Goal: Task Accomplishment & Management: Manage account settings

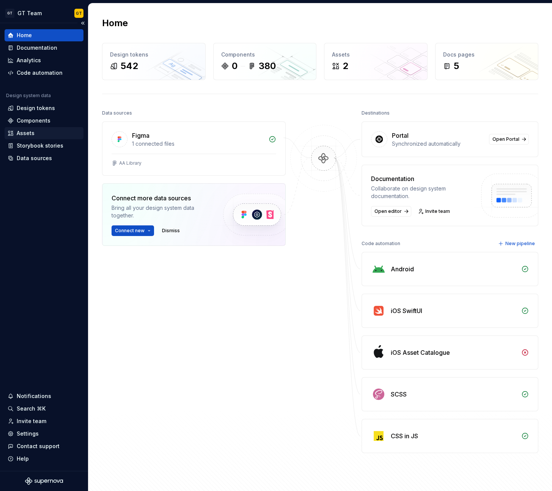
click at [33, 133] on div "Assets" at bounding box center [26, 133] width 18 height 8
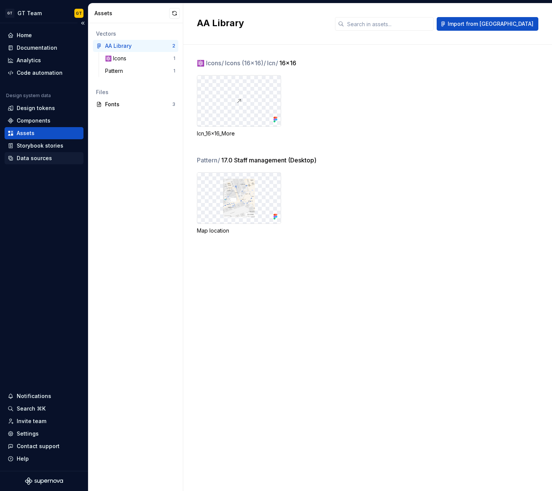
click at [47, 159] on div "Data sources" at bounding box center [34, 158] width 35 height 8
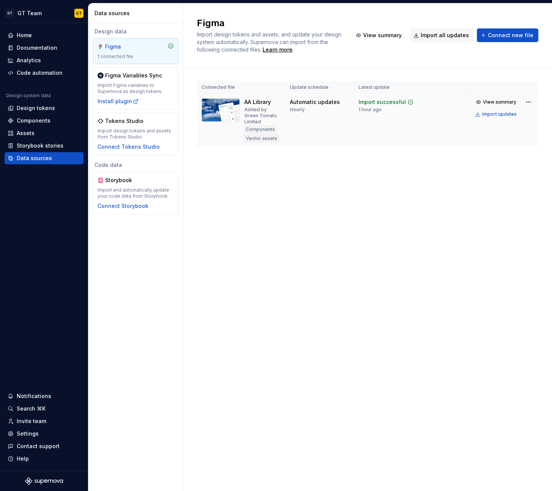
click at [351, 112] on td "Automatic updates Hourly" at bounding box center [319, 120] width 69 height 53
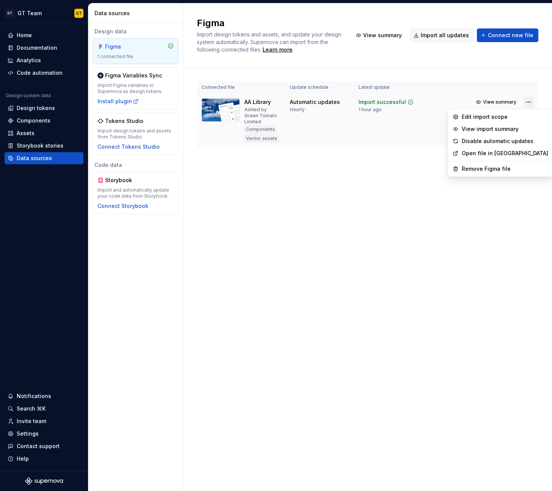
click at [530, 101] on html "GT GT Team GT Home Documentation Analytics Code automation Design system data D…" at bounding box center [276, 245] width 552 height 491
click at [498, 116] on div "Edit import scope" at bounding box center [505, 117] width 87 height 8
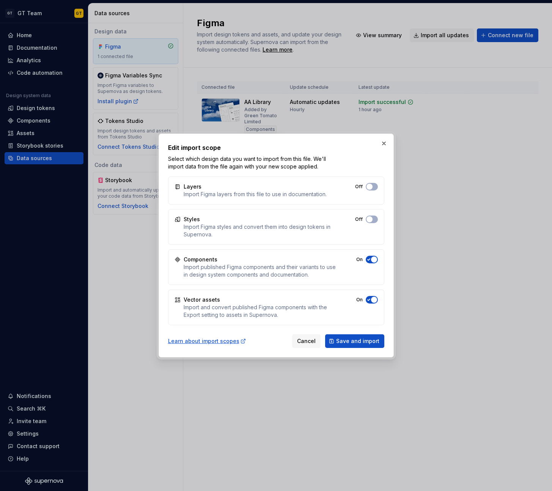
click at [371, 296] on button "Off" at bounding box center [372, 300] width 12 height 8
click at [368, 338] on span "Save and import" at bounding box center [357, 341] width 43 height 8
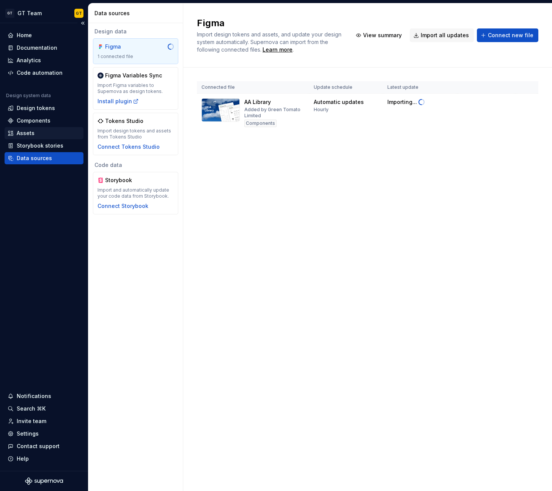
click at [34, 134] on div "Assets" at bounding box center [44, 133] width 73 height 8
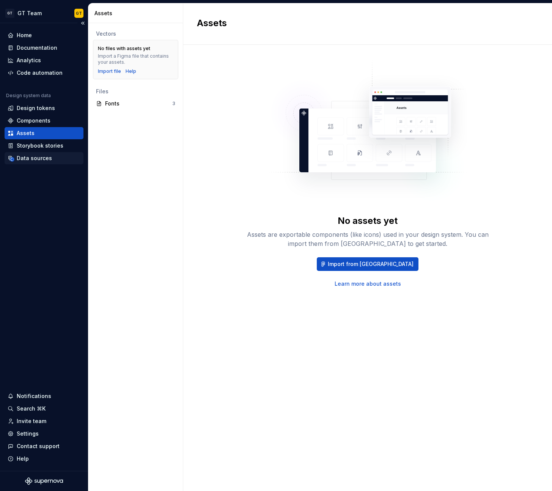
click at [42, 153] on div "Data sources" at bounding box center [44, 158] width 79 height 12
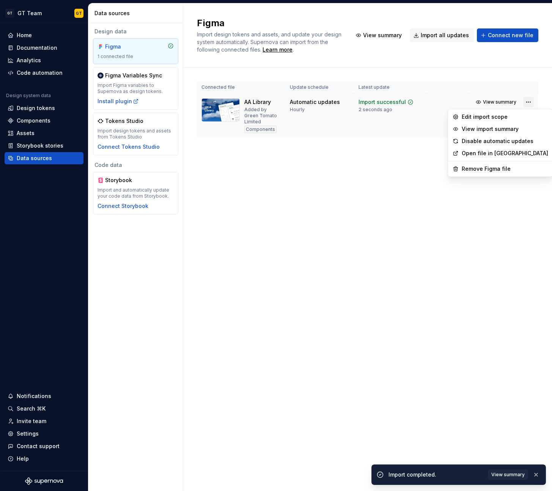
click at [526, 100] on html "GT GT Team GT Home Documentation Analytics Code automation Design system data D…" at bounding box center [276, 245] width 552 height 491
click at [500, 116] on div "Edit import scope" at bounding box center [505, 117] width 87 height 8
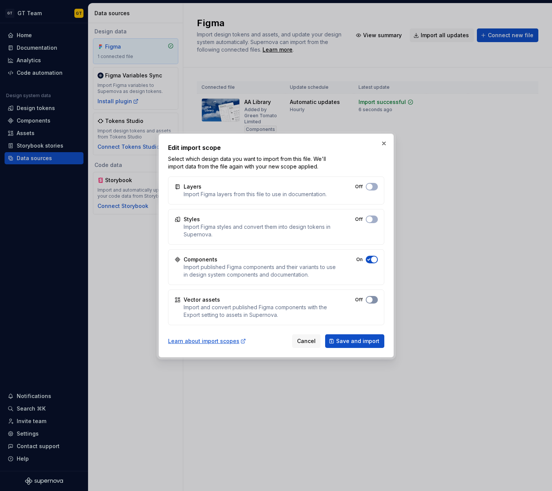
click at [371, 296] on button "Off" at bounding box center [372, 300] width 12 height 8
click at [363, 338] on span "Save and import" at bounding box center [357, 341] width 43 height 8
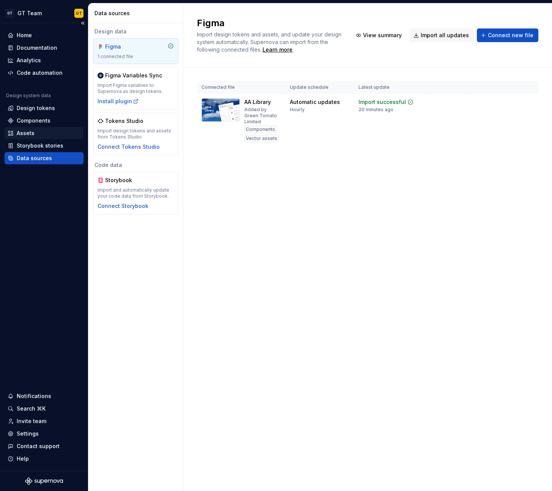
click at [52, 132] on div "Assets" at bounding box center [44, 133] width 73 height 8
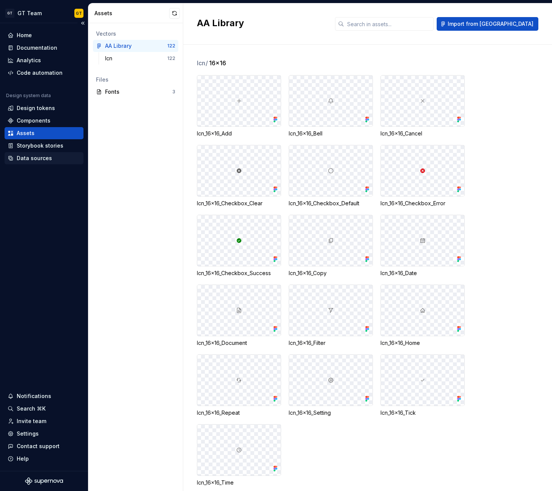
click at [41, 157] on div "Data sources" at bounding box center [34, 158] width 35 height 8
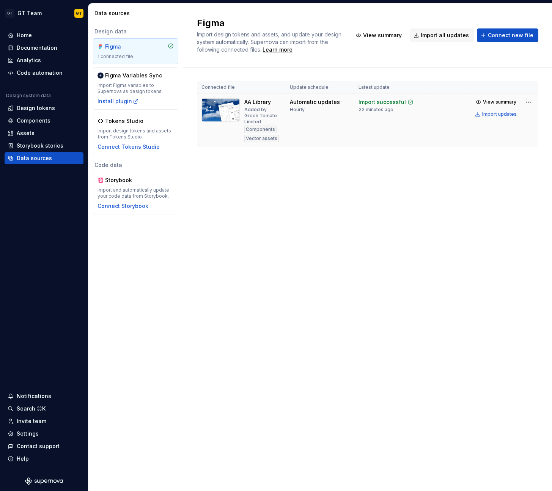
click at [522, 101] on div "View summary Import updates" at bounding box center [503, 108] width 61 height 23
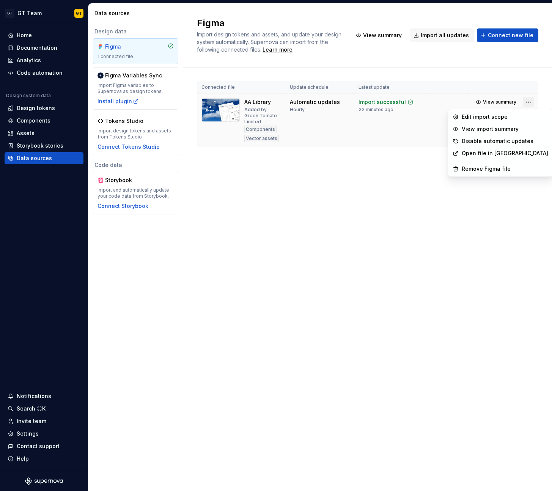
click at [528, 102] on html "GT GT Team GT Home Documentation Analytics Code automation Design system data D…" at bounding box center [276, 245] width 552 height 491
click at [506, 120] on div "Edit import scope" at bounding box center [505, 117] width 87 height 8
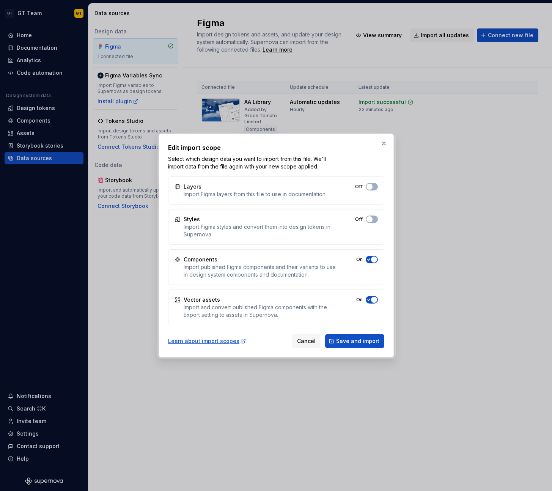
click at [369, 301] on icon "button" at bounding box center [369, 299] width 6 height 5
click at [368, 301] on span "button" at bounding box center [370, 300] width 6 height 6
click at [372, 339] on span "Save and import" at bounding box center [357, 341] width 43 height 8
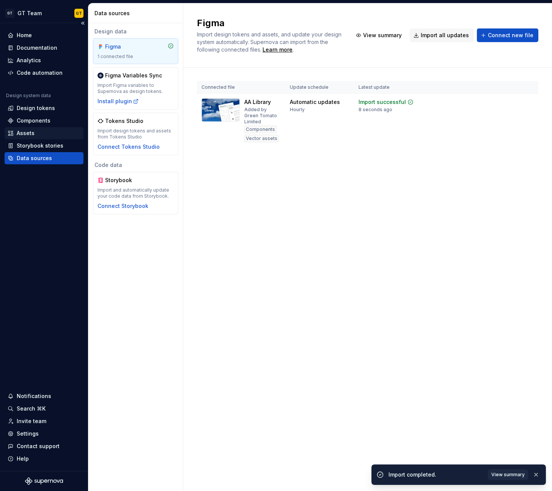
click at [52, 132] on div "Assets" at bounding box center [44, 133] width 73 height 8
click at [45, 133] on div "Assets" at bounding box center [44, 133] width 73 height 8
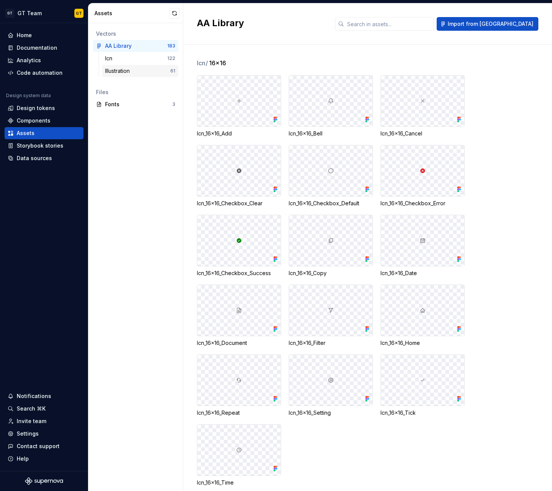
click at [134, 66] on div "Illustration 61" at bounding box center [140, 71] width 76 height 12
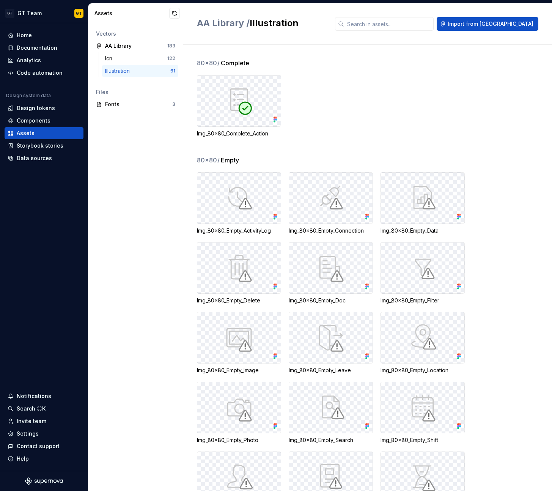
click at [332, 203] on img at bounding box center [331, 198] width 30 height 30
click at [162, 53] on div "Icn 122" at bounding box center [140, 58] width 76 height 12
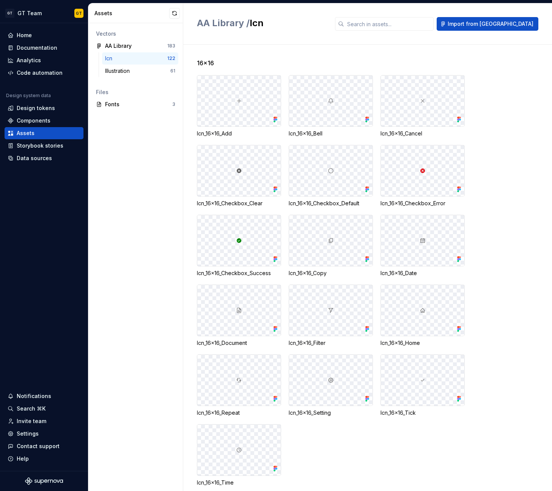
click at [228, 109] on div at bounding box center [238, 101] width 83 height 51
click at [136, 42] on div "AA Library" at bounding box center [133, 46] width 57 height 8
click at [143, 63] on div "Icn 122" at bounding box center [140, 58] width 76 height 12
click at [143, 78] on div "Icn 122 Illustration 61" at bounding box center [135, 66] width 85 height 28
click at [142, 108] on div "Fonts 3" at bounding box center [135, 104] width 85 height 12
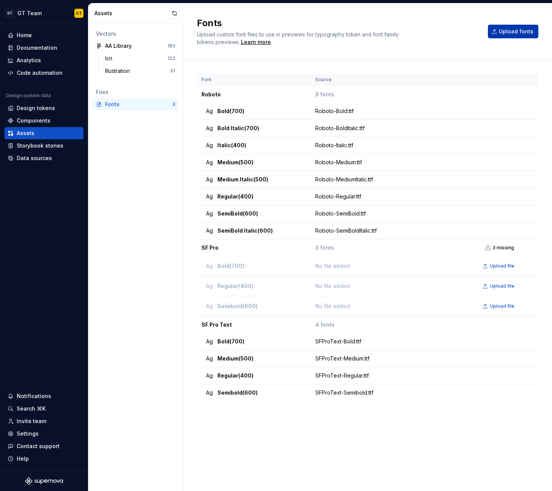
click at [510, 30] on span "Upload fonts" at bounding box center [516, 32] width 35 height 8
click at [124, 57] on div "Icn" at bounding box center [136, 59] width 62 height 8
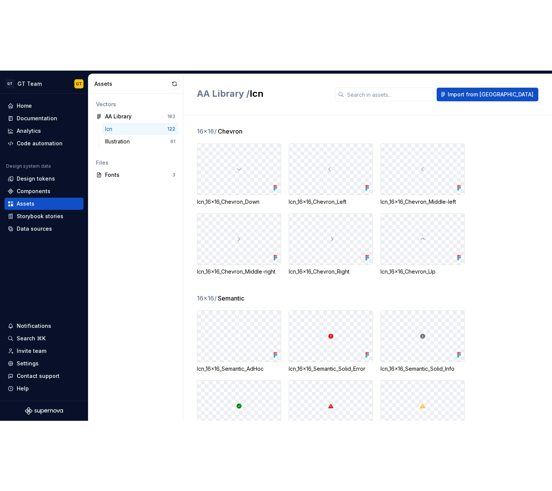
scroll to position [1784, 0]
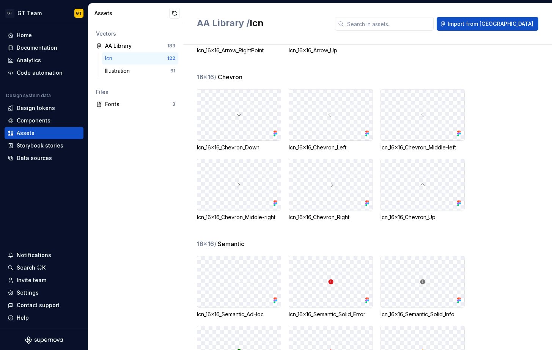
click at [428, 133] on div at bounding box center [422, 115] width 83 height 51
click at [45, 151] on div "Storybook stories" at bounding box center [44, 146] width 79 height 12
click at [45, 160] on div "Data sources" at bounding box center [34, 158] width 35 height 8
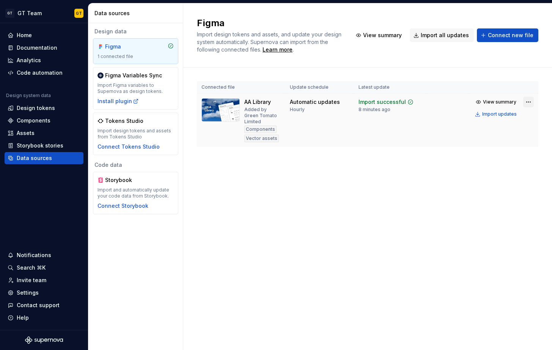
click at [527, 102] on html "GT GT Team GT Home Documentation Analytics Code automation Design system data D…" at bounding box center [276, 175] width 552 height 350
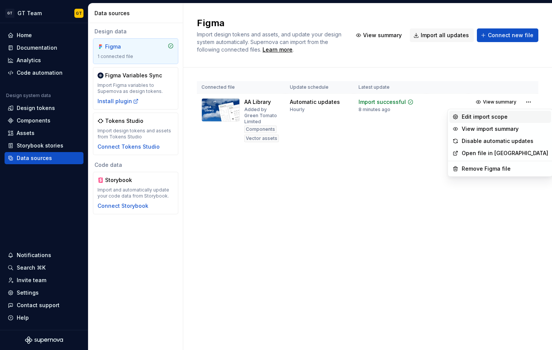
click at [495, 120] on div "Edit import scope" at bounding box center [505, 117] width 87 height 8
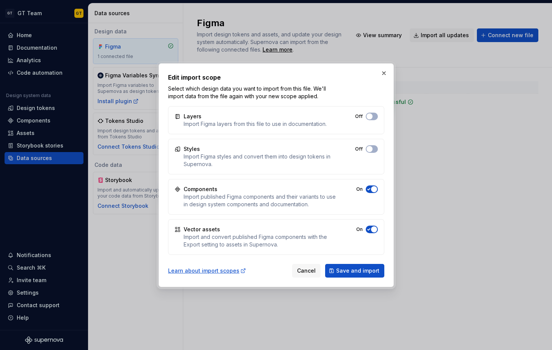
click at [371, 231] on icon "button" at bounding box center [369, 229] width 6 height 5
click at [371, 231] on span "button" at bounding box center [370, 230] width 6 height 6
click at [366, 273] on span "Save and import" at bounding box center [357, 271] width 43 height 8
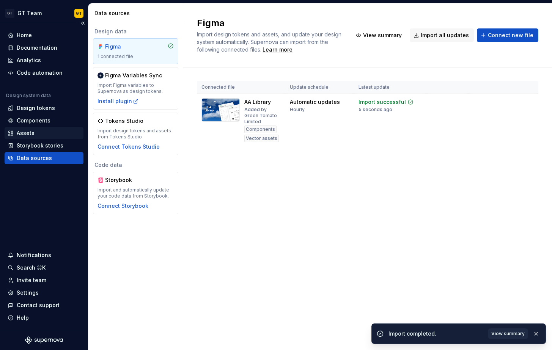
click at [31, 134] on div "Assets" at bounding box center [26, 133] width 18 height 8
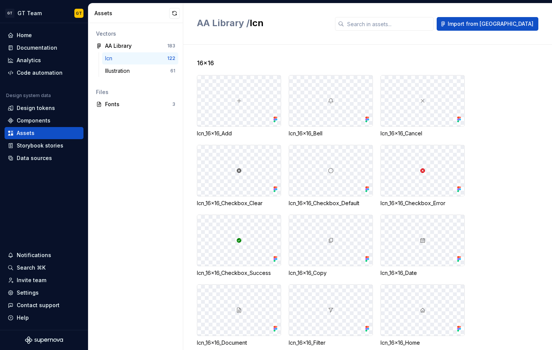
click at [249, 59] on div "16x16" at bounding box center [374, 62] width 355 height 9
click at [158, 68] on div "Illustration" at bounding box center [137, 71] width 65 height 8
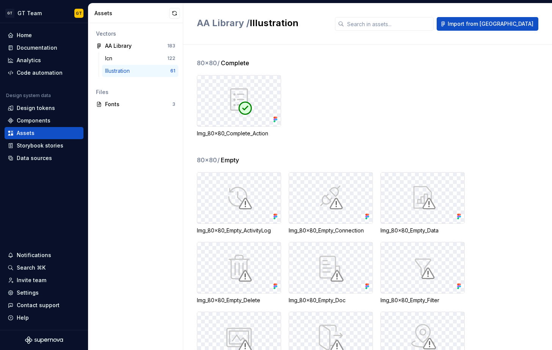
click at [365, 91] on div "Img_80x80_Complete_Action" at bounding box center [374, 106] width 355 height 62
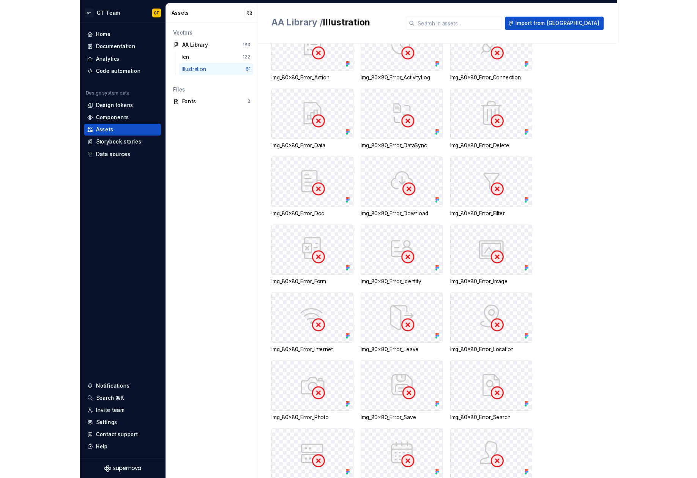
scroll to position [537, 0]
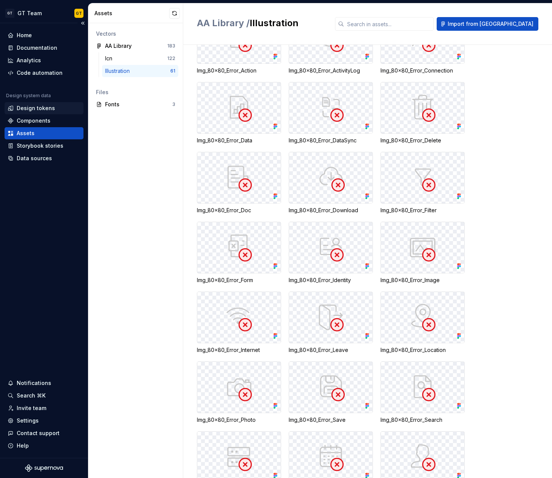
click at [44, 111] on div "Design tokens" at bounding box center [36, 108] width 38 height 8
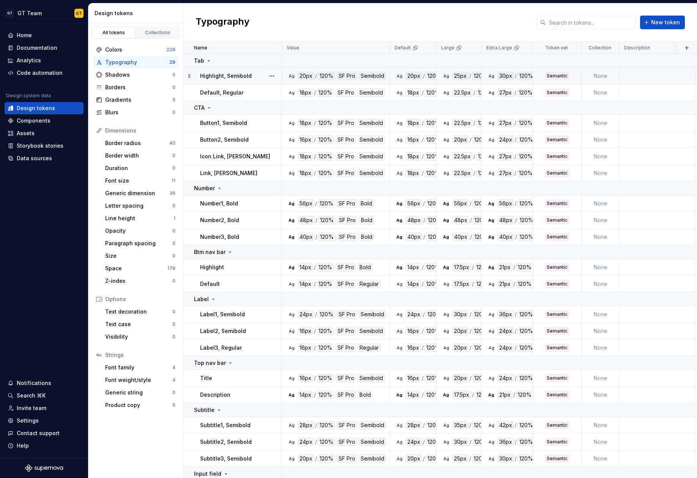
click at [340, 82] on td "Ag 20px / 120% SF Pro Semibold" at bounding box center [336, 76] width 108 height 17
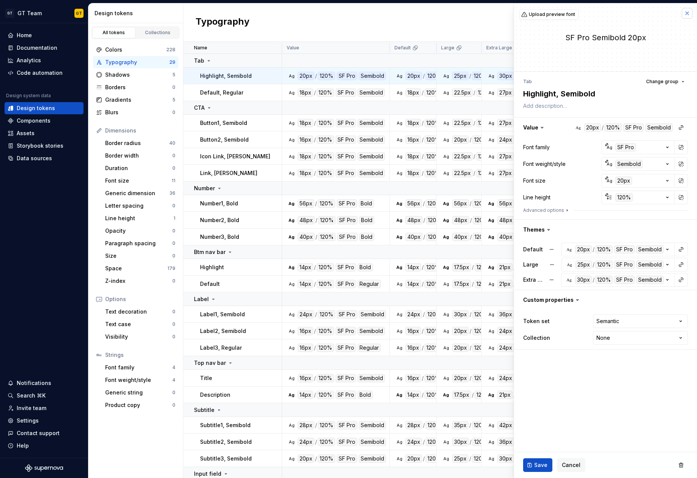
click at [552, 16] on button "button" at bounding box center [686, 13] width 11 height 11
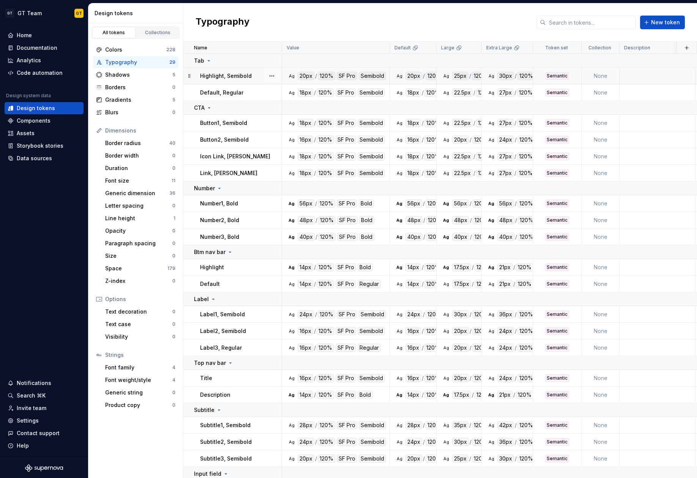
click at [427, 69] on td "Ag 20px / 120% SF Pro Semibold" at bounding box center [413, 76] width 47 height 17
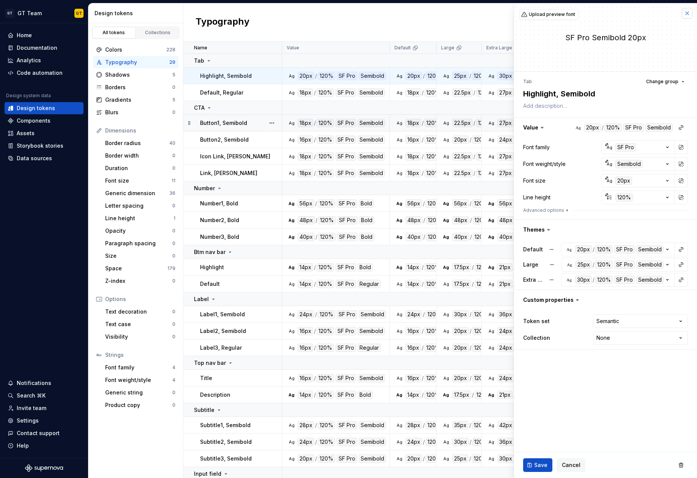
click at [552, 13] on button "button" at bounding box center [686, 13] width 11 height 11
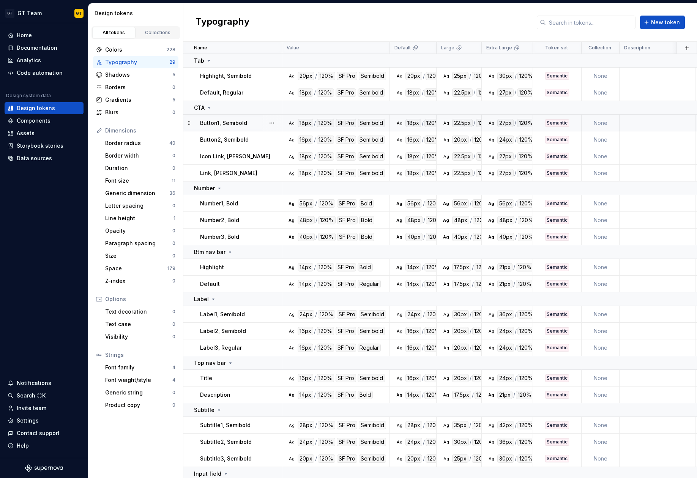
click at [492, 24] on div "Typography New token" at bounding box center [439, 22] width 513 height 38
click at [54, 72] on div "Code automation" at bounding box center [40, 73] width 46 height 8
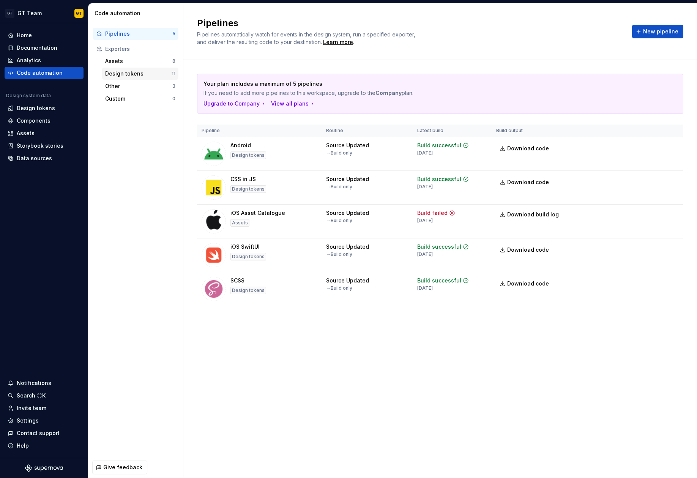
click at [129, 75] on div "Design tokens" at bounding box center [138, 74] width 66 height 8
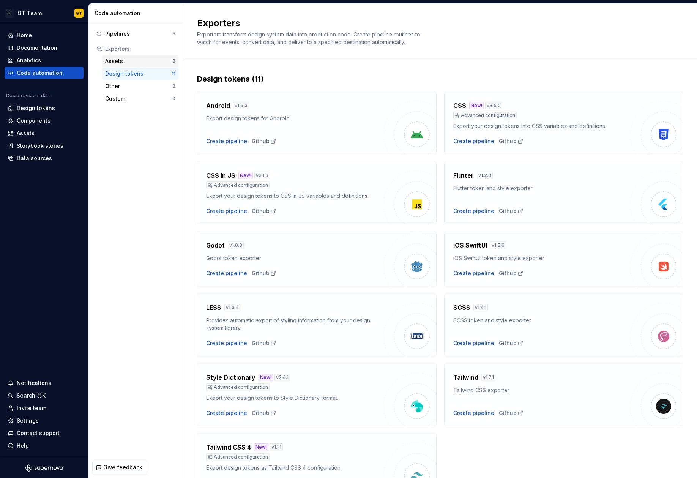
click at [122, 60] on div "Assets" at bounding box center [138, 61] width 67 height 8
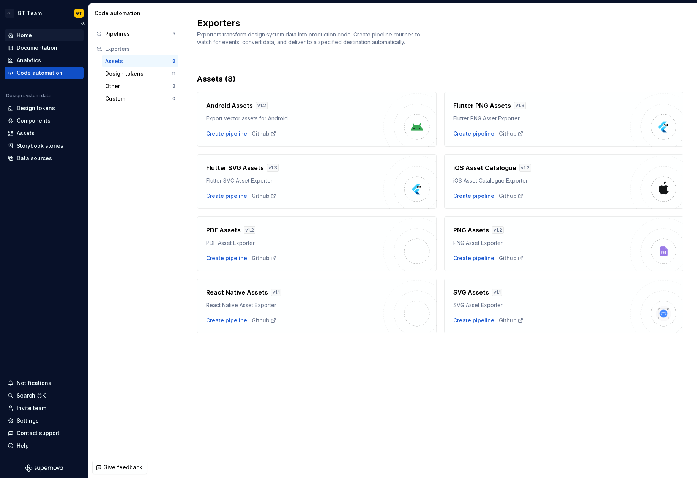
click at [46, 36] on div "Home" at bounding box center [44, 35] width 73 height 8
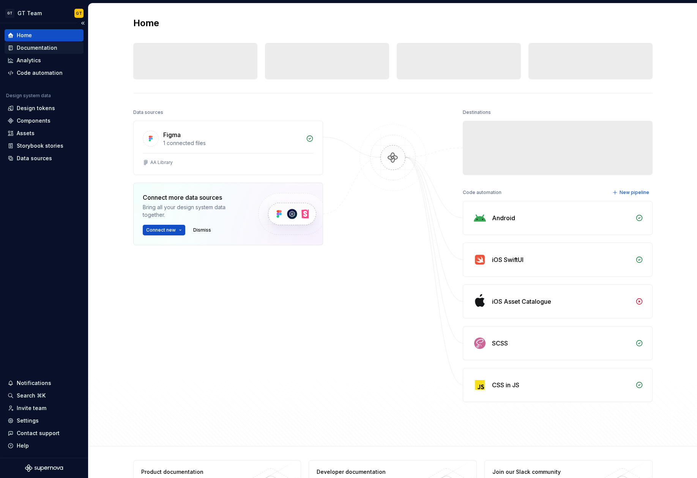
click at [48, 50] on div "Documentation" at bounding box center [37, 48] width 41 height 8
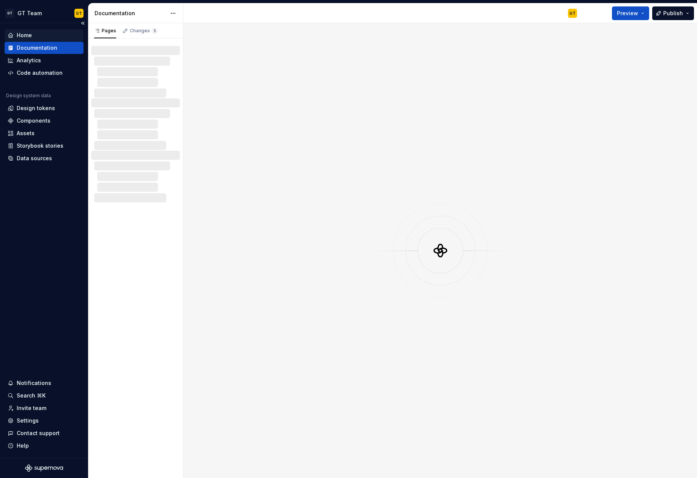
click at [47, 33] on div "Home" at bounding box center [44, 35] width 73 height 8
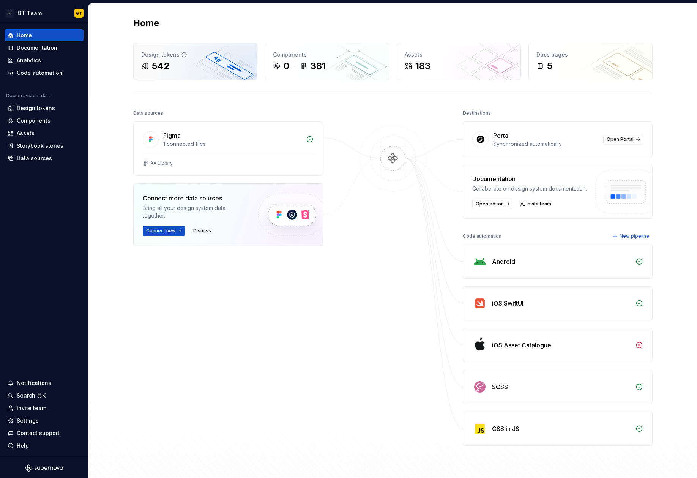
click at [175, 56] on div "Design tokens" at bounding box center [195, 55] width 108 height 8
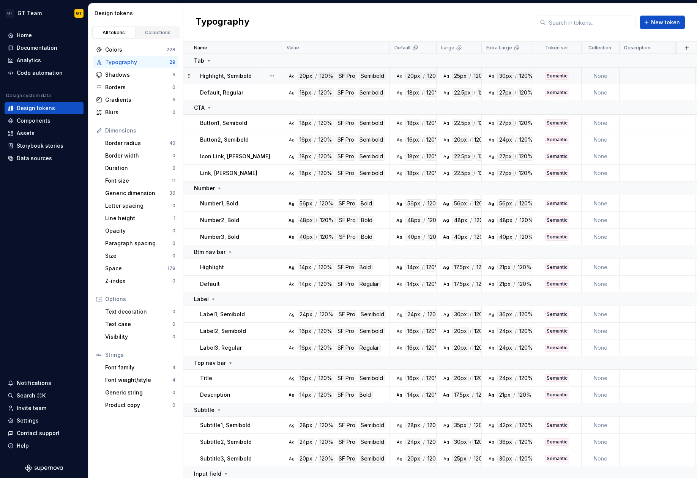
click at [246, 75] on p "Highlight, Semibold" at bounding box center [226, 76] width 52 height 8
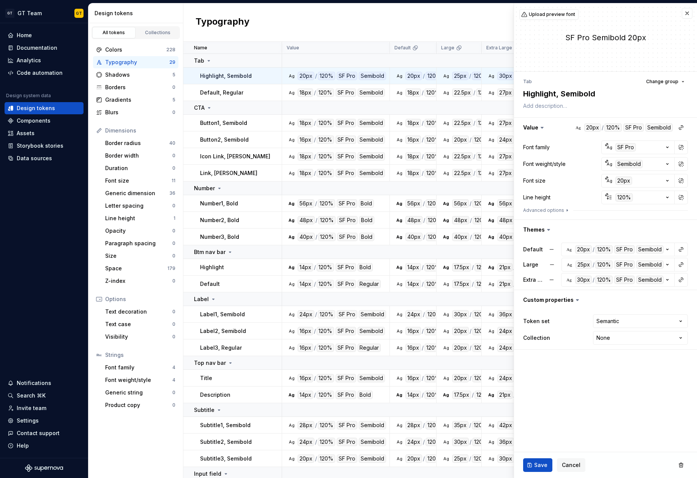
click at [545, 226] on icon at bounding box center [548, 230] width 8 height 8
click at [548, 231] on icon at bounding box center [548, 230] width 8 height 8
click at [552, 249] on div "20px" at bounding box center [583, 249] width 17 height 8
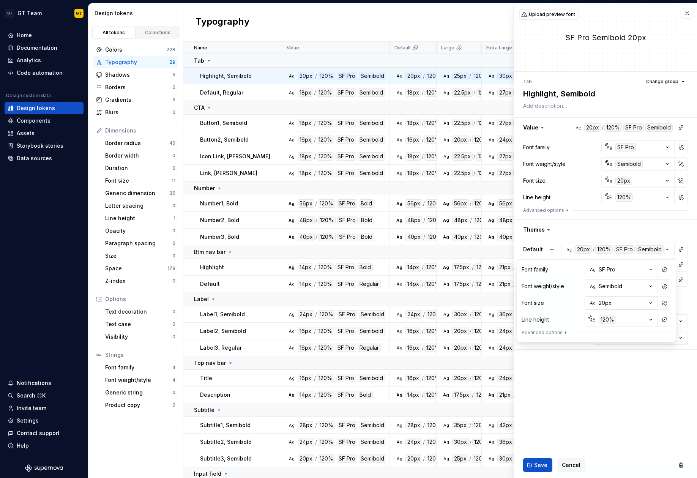
click at [552, 302] on div "20px" at bounding box center [604, 303] width 13 height 8
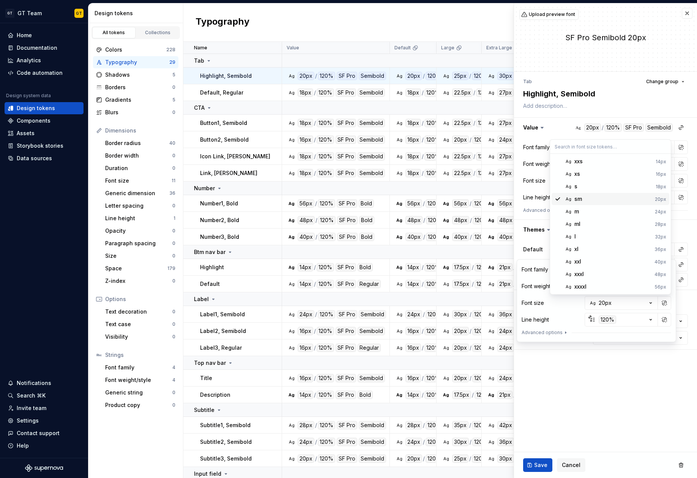
click at [552, 199] on div "sm" at bounding box center [612, 199] width 77 height 8
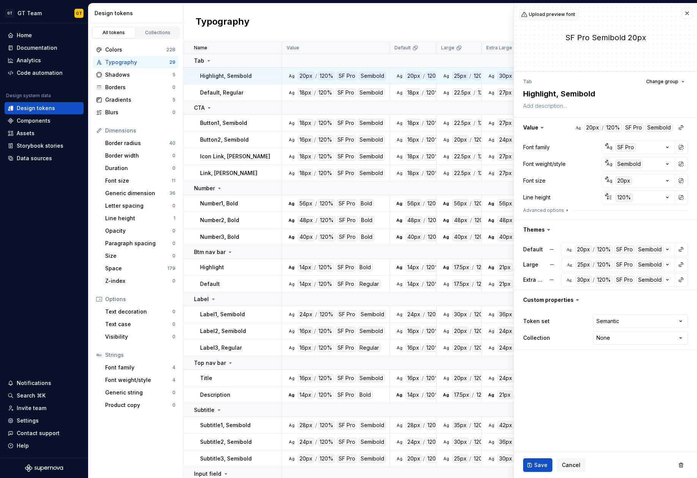
click at [552, 396] on fieldset "Upload preview font SF Pro Semibold 20px Tab Change group Highlight, Semibold V…" at bounding box center [605, 240] width 183 height 474
click at [552, 125] on button "button" at bounding box center [605, 128] width 183 height 20
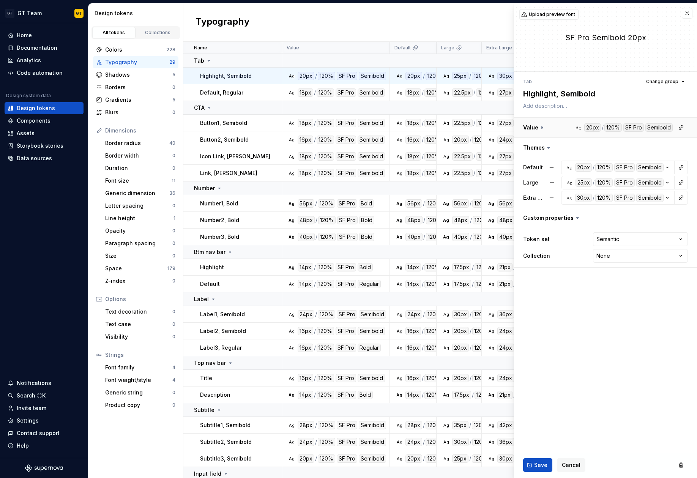
click at [552, 125] on button "button" at bounding box center [605, 128] width 183 height 20
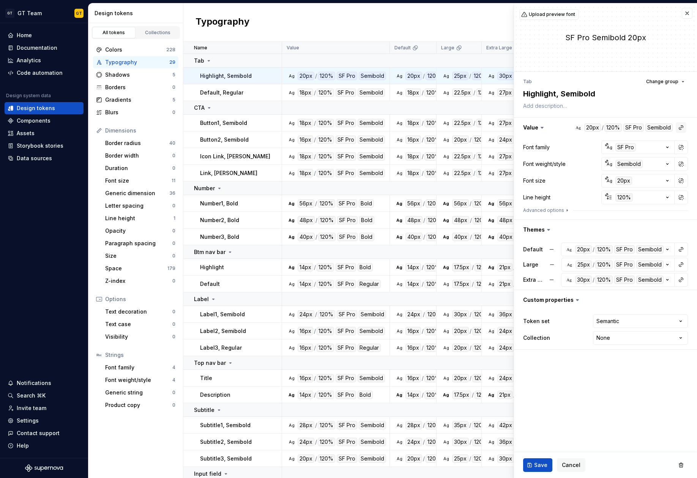
click at [552, 127] on button "button" at bounding box center [680, 127] width 11 height 11
click at [552, 127] on html "GT GT Team GT Home Documentation Analytics Code automation Design system data D…" at bounding box center [348, 239] width 697 height 478
click at [552, 249] on button "button" at bounding box center [680, 249] width 11 height 11
click at [552, 377] on html "GT GT Team GT Home Documentation Analytics Code automation Design system data D…" at bounding box center [348, 239] width 697 height 478
click at [552, 323] on html "GT GT Team GT Home Documentation Analytics Code automation Design system data D…" at bounding box center [348, 239] width 697 height 478
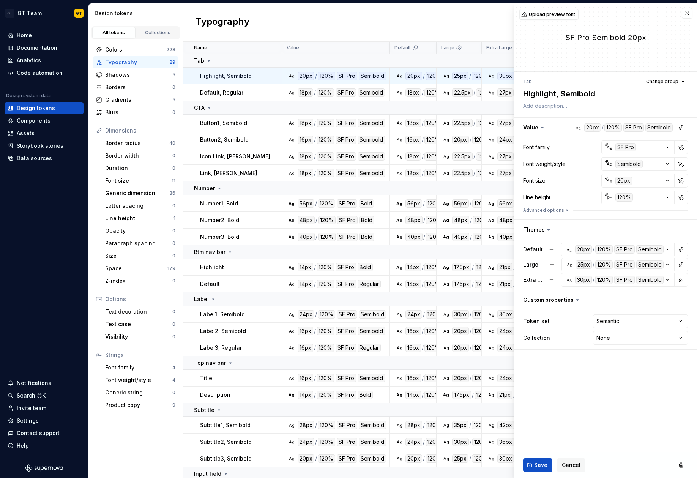
click at [552, 389] on html "GT GT Team GT Home Documentation Analytics Code automation Design system data D…" at bounding box center [348, 239] width 697 height 478
click at [552, 335] on html "GT GT Team GT Home Documentation Analytics Code automation Design system data D…" at bounding box center [348, 239] width 697 height 478
click at [552, 367] on html "GT GT Team GT Home Documentation Analytics Code automation Design system data D…" at bounding box center [348, 239] width 697 height 478
click at [552, 463] on span "Cancel" at bounding box center [571, 465] width 19 height 8
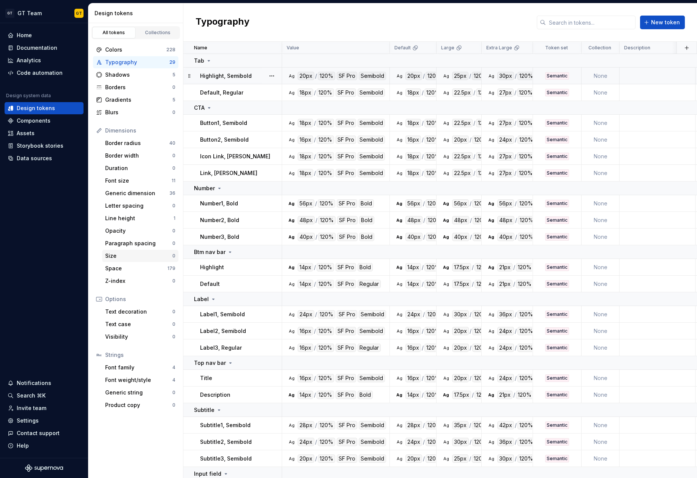
click at [137, 253] on div "Size" at bounding box center [138, 256] width 67 height 8
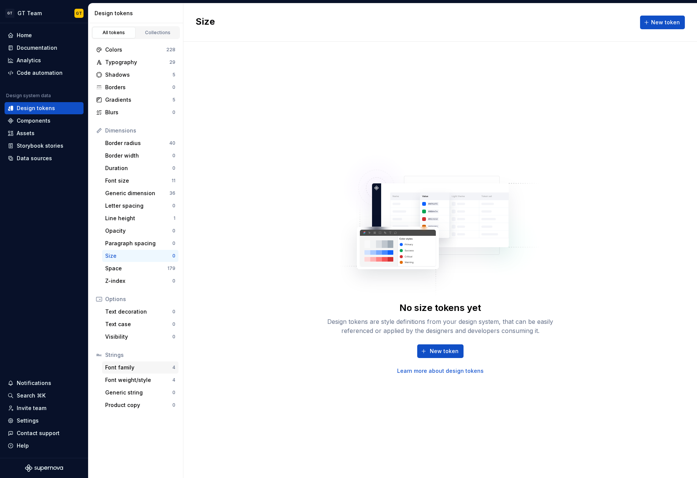
click at [132, 364] on div "Font family" at bounding box center [138, 367] width 67 height 8
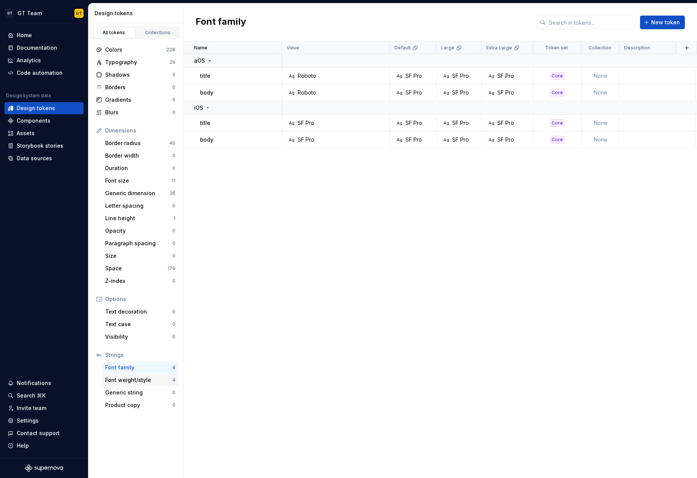
click at [138, 384] on div "Font weight/style 4" at bounding box center [140, 380] width 76 height 12
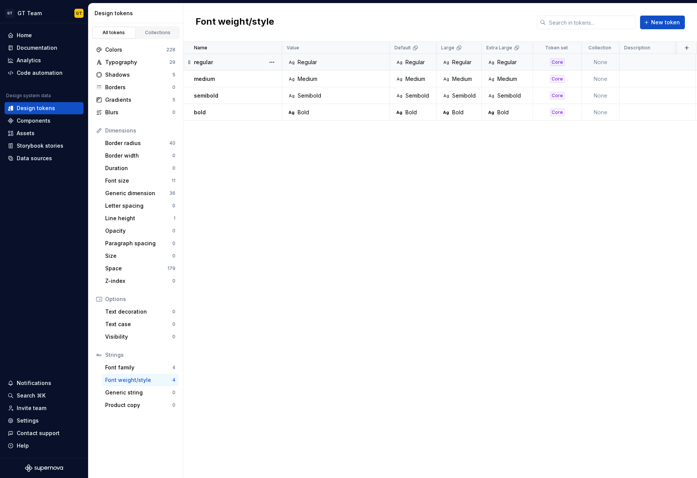
click at [370, 58] on div "Ag Regular" at bounding box center [338, 62] width 102 height 8
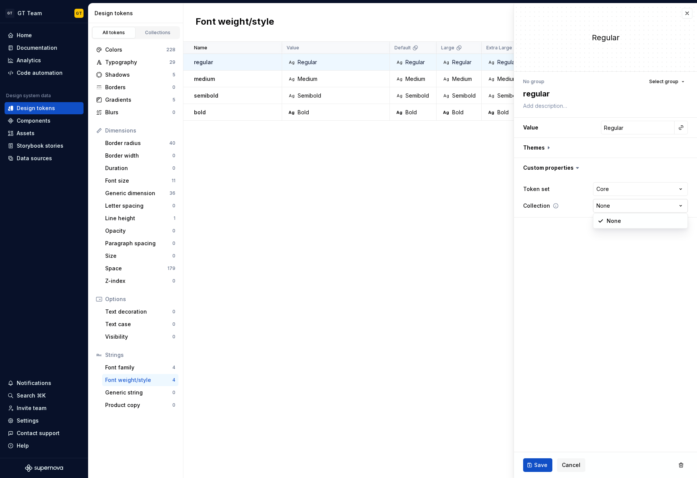
click at [552, 206] on html "GT GT Team GT Home Documentation Analytics Code automation Design system data D…" at bounding box center [348, 239] width 697 height 478
click at [552, 257] on html "GT GT Team GT Home Documentation Analytics Code automation Design system data D…" at bounding box center [348, 239] width 697 height 478
click at [552, 11] on button "button" at bounding box center [686, 13] width 11 height 11
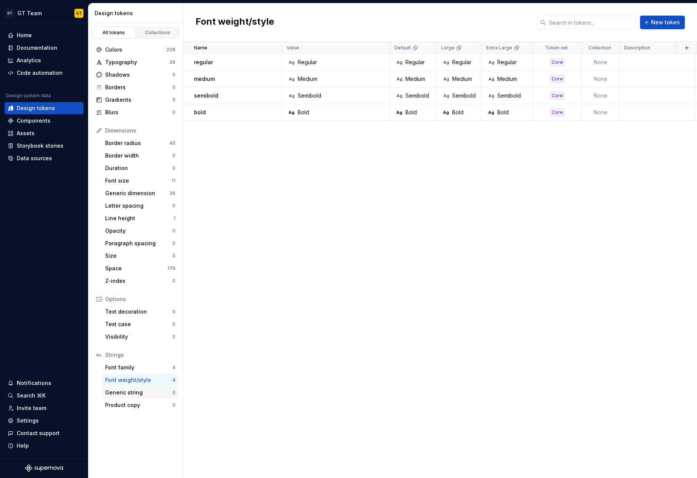
click at [141, 389] on div "Generic string" at bounding box center [138, 393] width 67 height 8
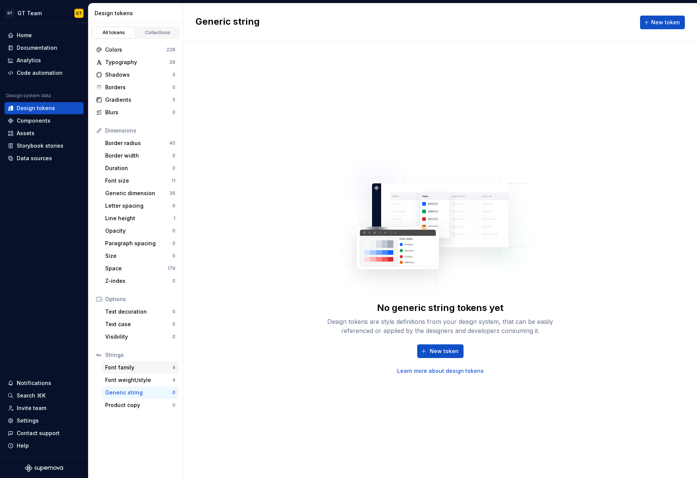
click at [142, 368] on div "Font family" at bounding box center [138, 367] width 67 height 8
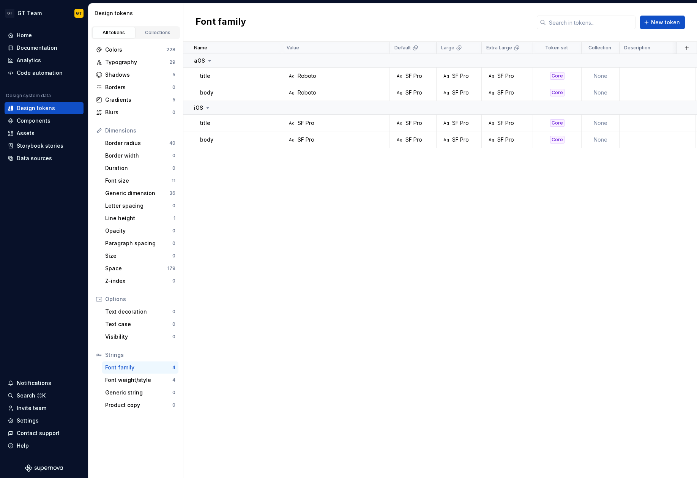
click at [368, 230] on div "Name Value Default Large Extra Large Token set Collection Description Last upda…" at bounding box center [439, 260] width 513 height 436
click at [132, 47] on div "Colors" at bounding box center [135, 50] width 61 height 8
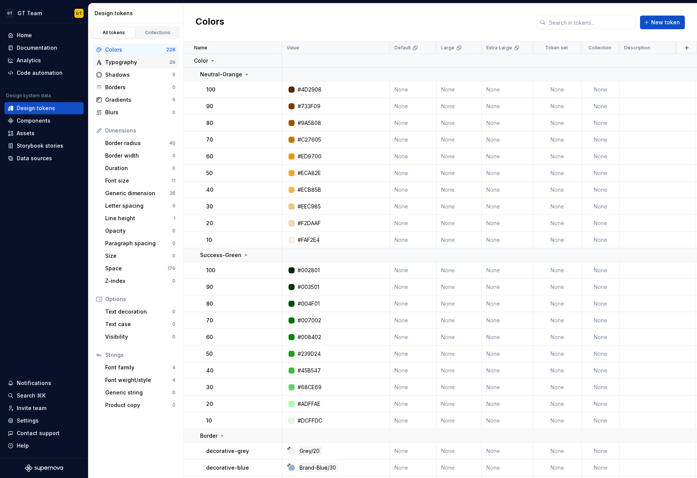
click at [139, 65] on div "Typography" at bounding box center [137, 62] width 64 height 8
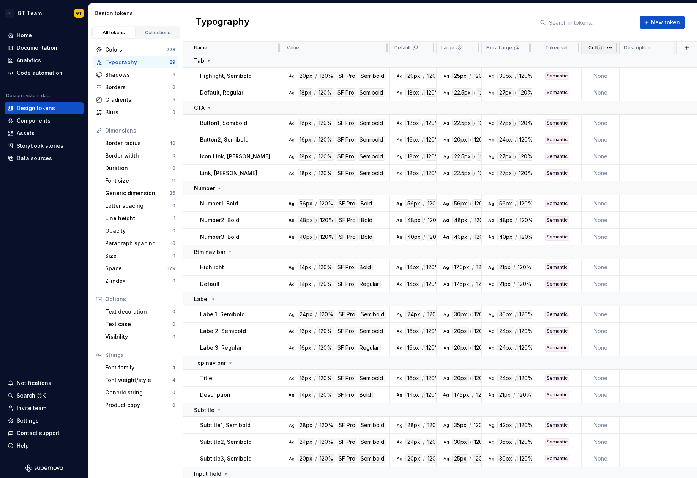
click at [552, 47] on icon at bounding box center [599, 48] width 6 height 6
click at [552, 74] on td "None" at bounding box center [600, 76] width 38 height 17
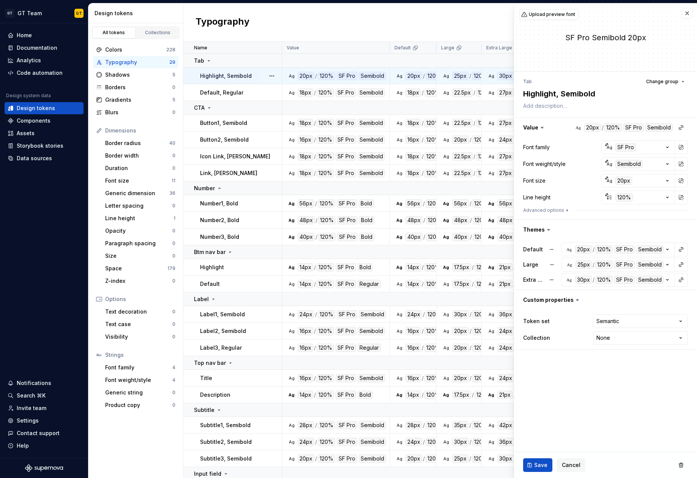
type textarea "*"
click at [552, 17] on button "button" at bounding box center [686, 13] width 11 height 11
